Goal: Find specific page/section: Find specific page/section

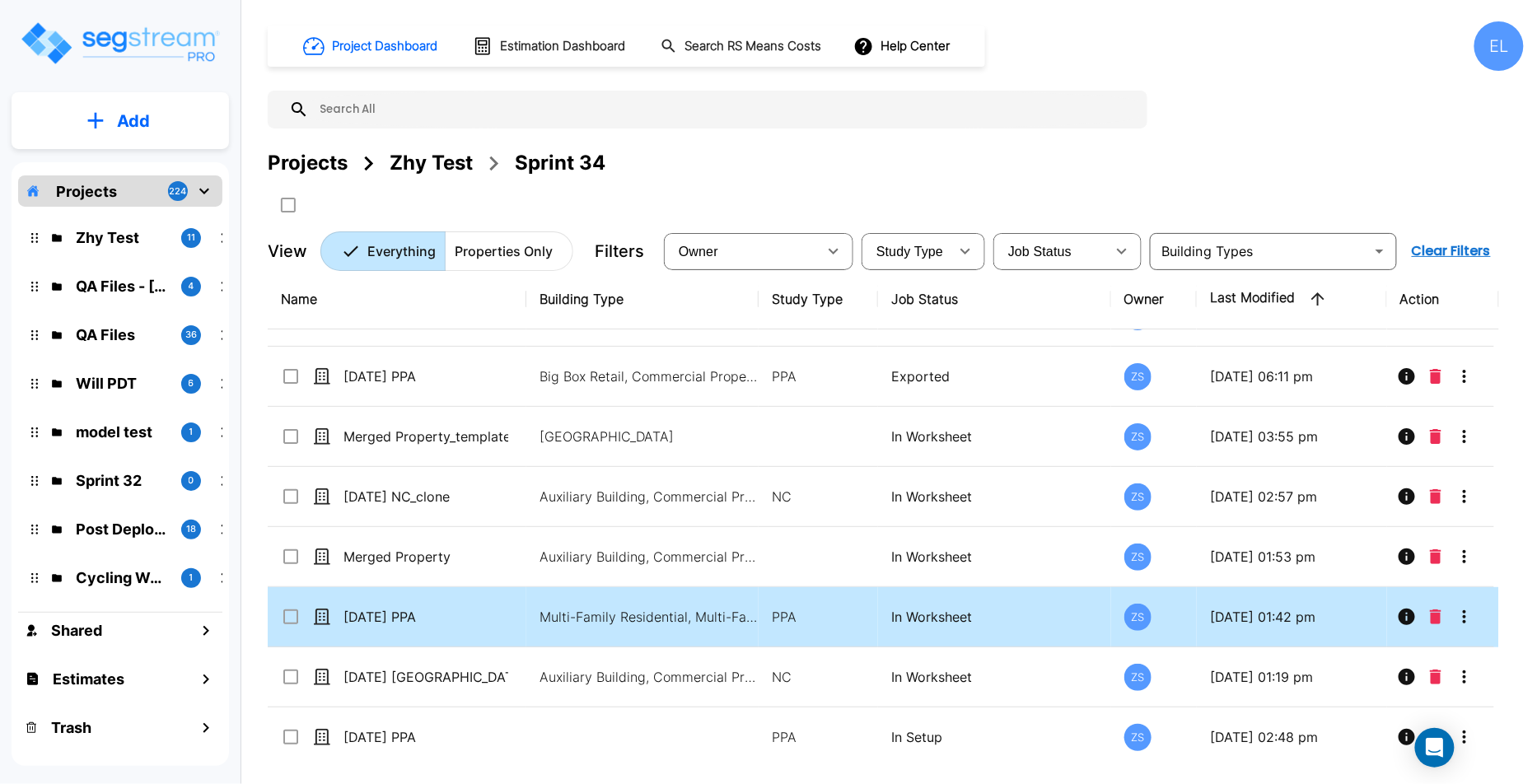
scroll to position [111, 0]
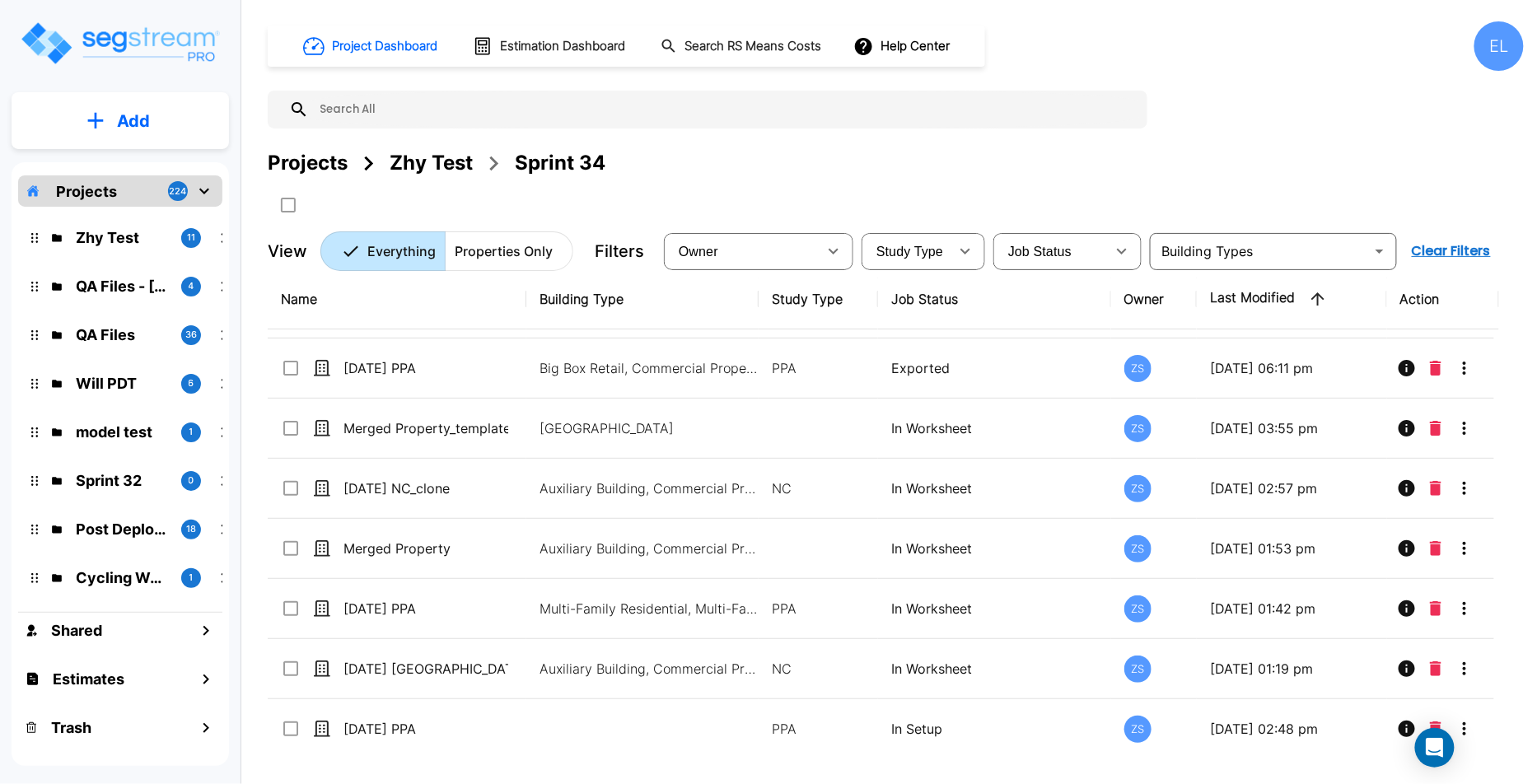
click at [105, 249] on div "Zhy Test 11" at bounding box center [132, 237] width 216 height 35
click at [108, 246] on p "Zhy Test" at bounding box center [122, 237] width 92 height 23
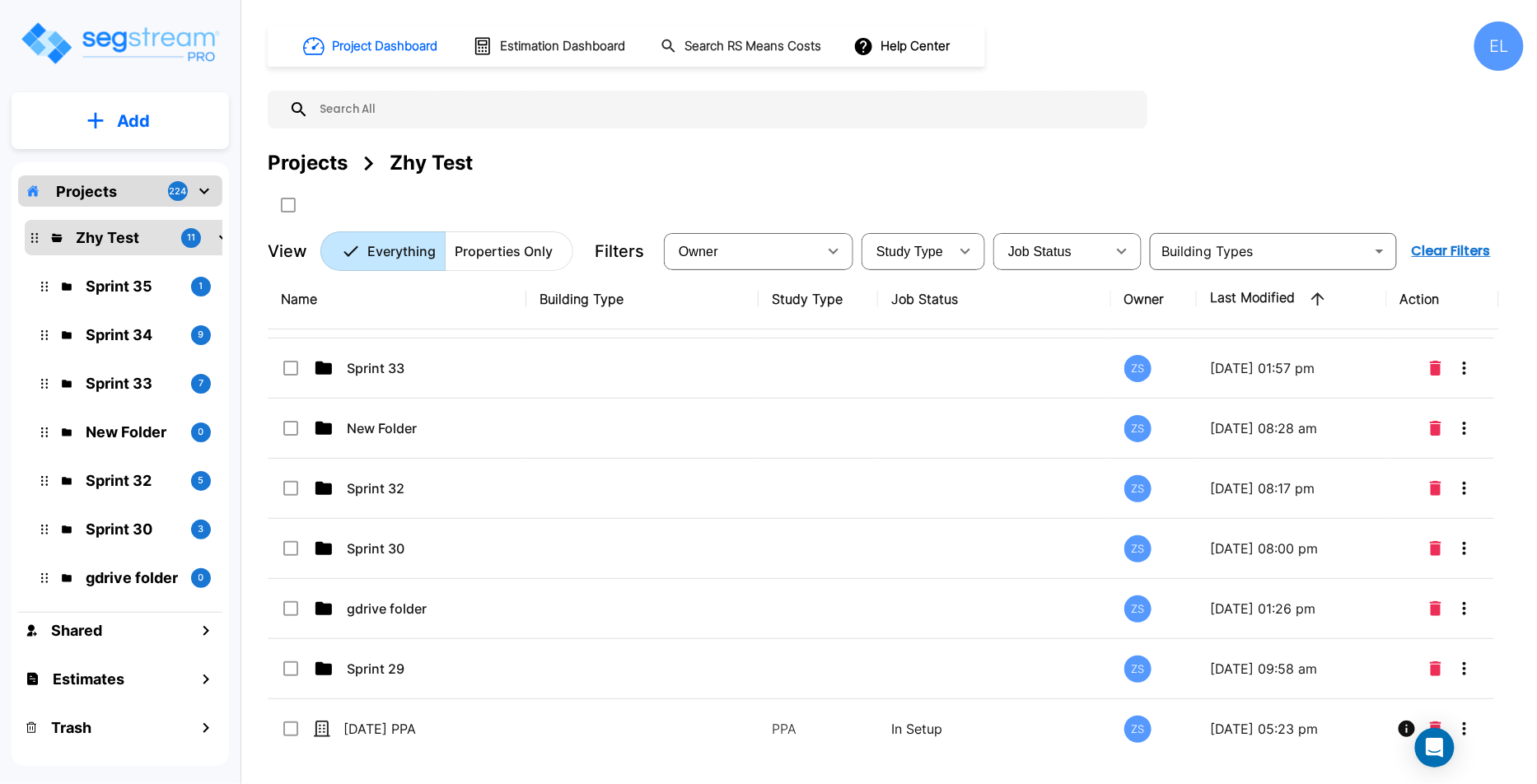
scroll to position [0, 0]
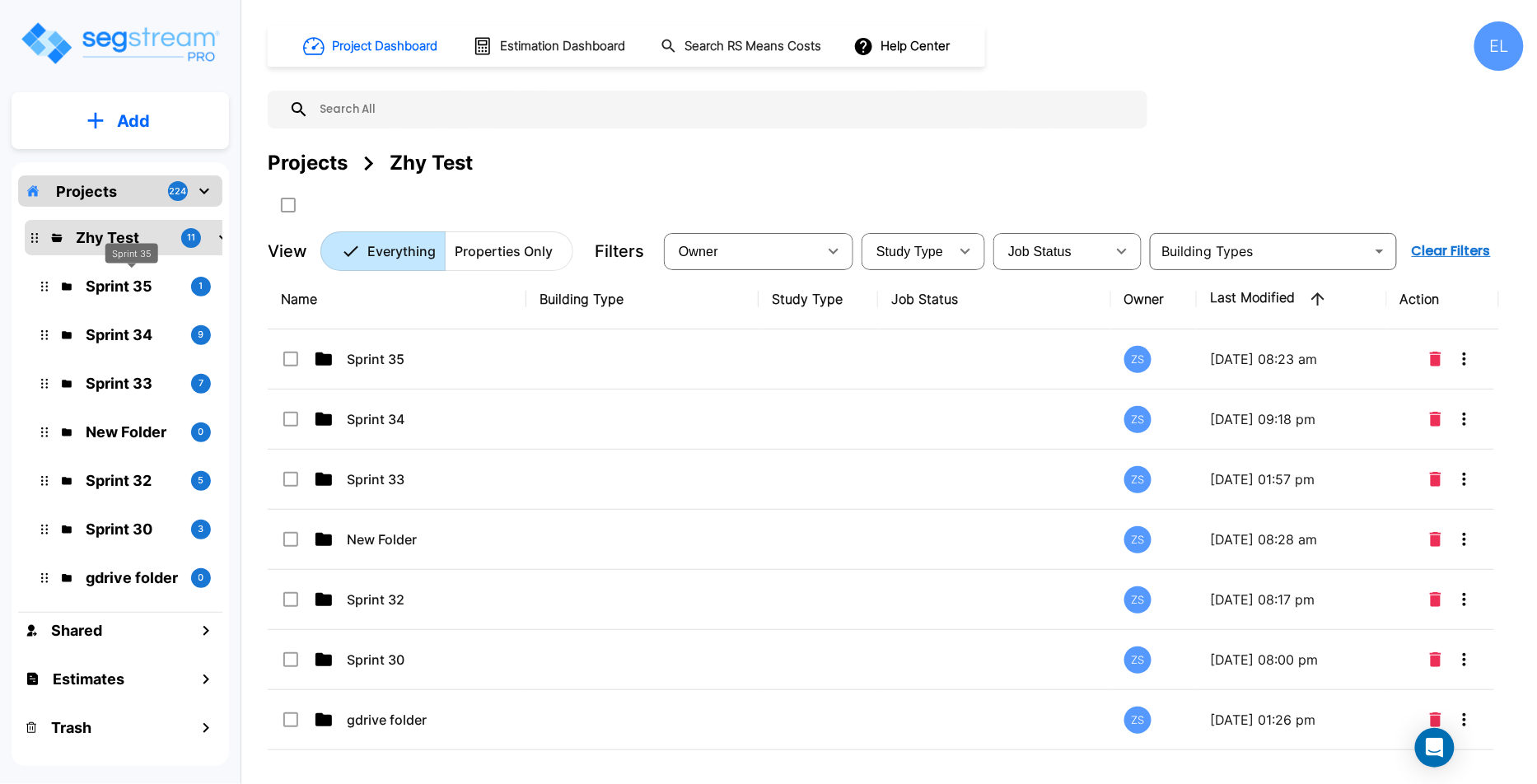
click at [88, 287] on p "Sprint 35" at bounding box center [132, 286] width 92 height 23
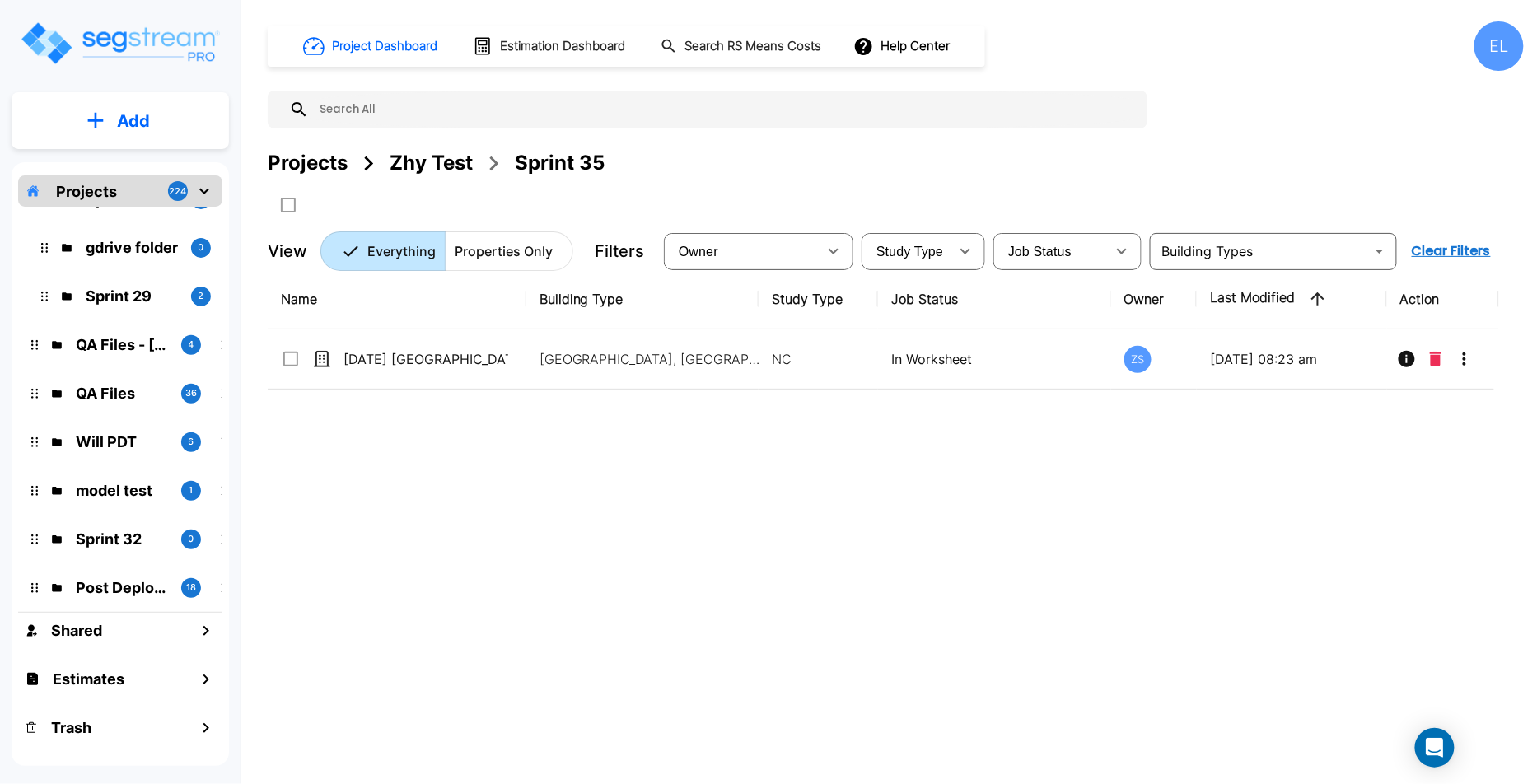
scroll to position [373, 0]
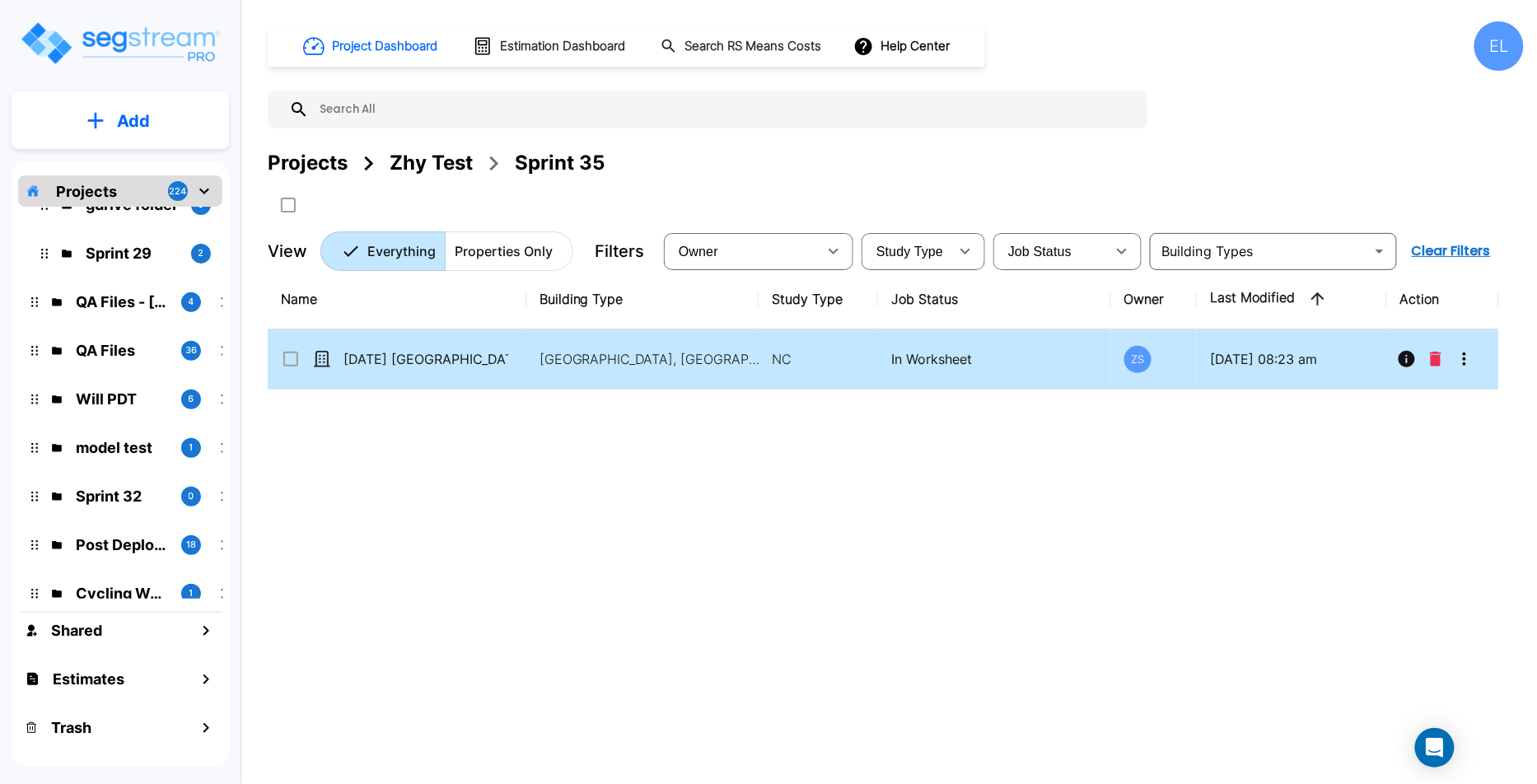
click at [541, 374] on td "[GEOGRAPHIC_DATA], [GEOGRAPHIC_DATA]" at bounding box center [642, 359] width 232 height 60
checkbox input "true"
